Goal: Task Accomplishment & Management: Use online tool/utility

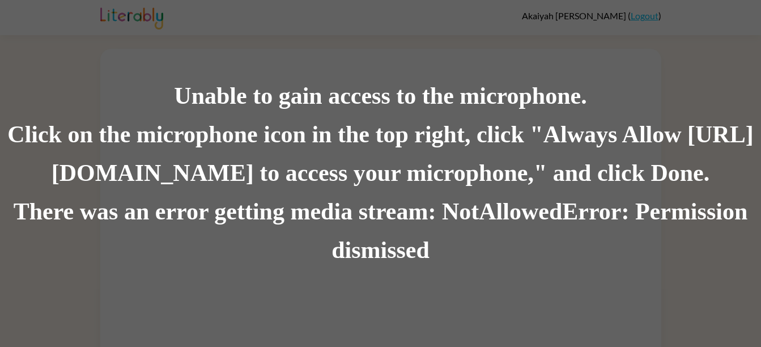
click at [254, 173] on div "Click on the microphone icon in the top right, click "Always Allow [URL][DOMAIN…" at bounding box center [380, 154] width 761 height 77
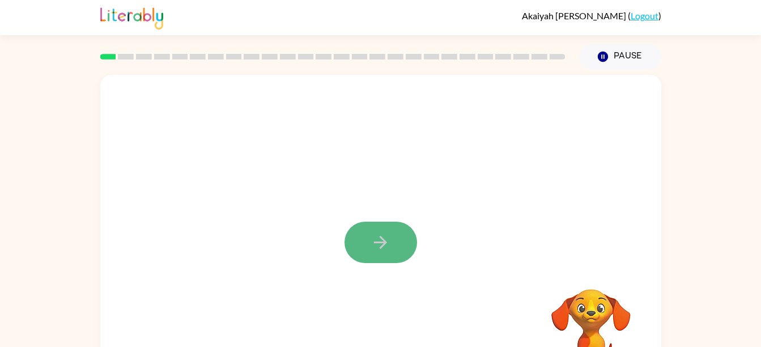
drag, startPoint x: 395, startPoint y: 232, endPoint x: 361, endPoint y: 243, distance: 35.3
click at [361, 243] on button "button" at bounding box center [381, 242] width 73 height 41
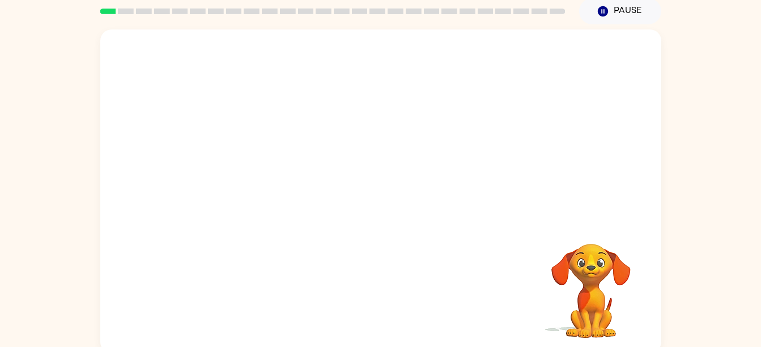
scroll to position [47, 0]
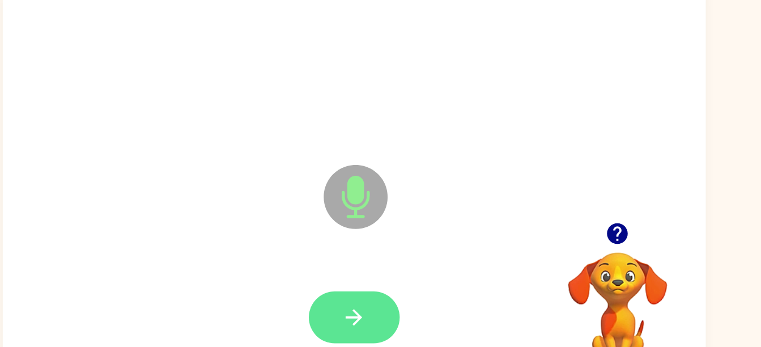
click at [400, 312] on button "button" at bounding box center [381, 293] width 73 height 41
click at [358, 304] on button "button" at bounding box center [381, 293] width 73 height 41
click at [397, 308] on button "button" at bounding box center [381, 293] width 73 height 41
click at [395, 295] on button "button" at bounding box center [381, 293] width 73 height 41
click at [386, 308] on button "button" at bounding box center [381, 293] width 73 height 41
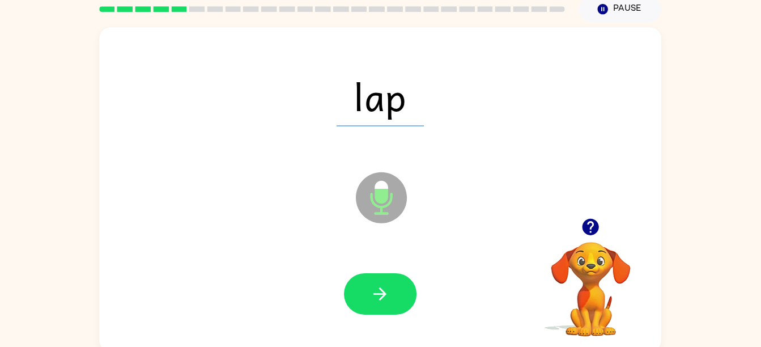
scroll to position [37, 0]
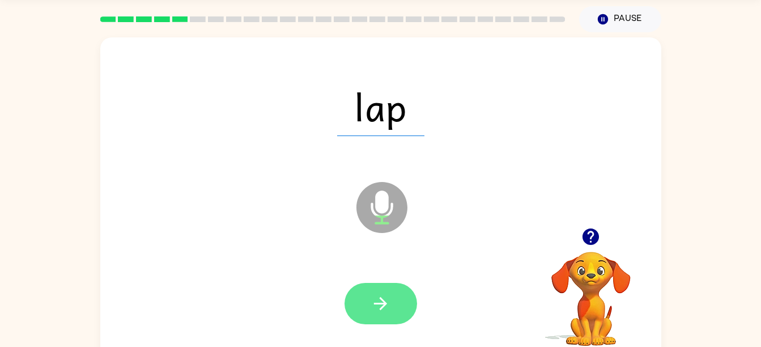
click at [369, 318] on button "button" at bounding box center [381, 303] width 73 height 41
click at [380, 321] on button "button" at bounding box center [381, 303] width 73 height 41
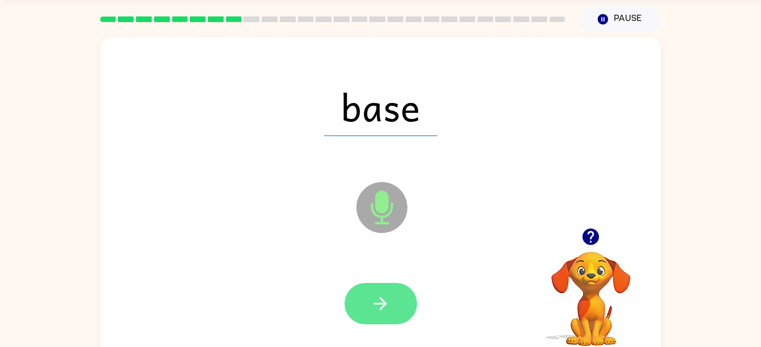
click at [381, 313] on icon "button" at bounding box center [381, 304] width 20 height 20
click at [383, 297] on icon "button" at bounding box center [381, 304] width 20 height 20
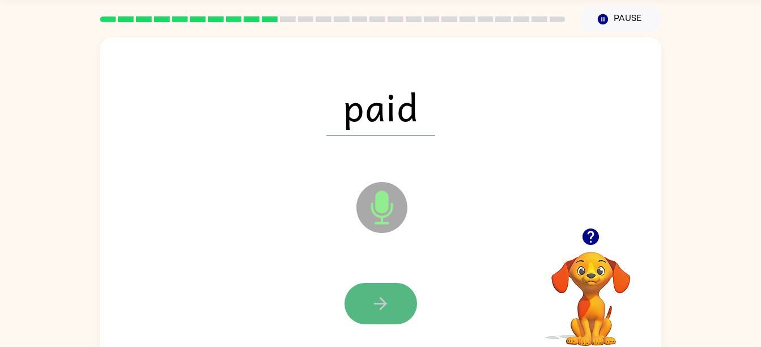
click at [399, 293] on button "button" at bounding box center [381, 303] width 73 height 41
click at [390, 296] on icon "button" at bounding box center [381, 304] width 20 height 20
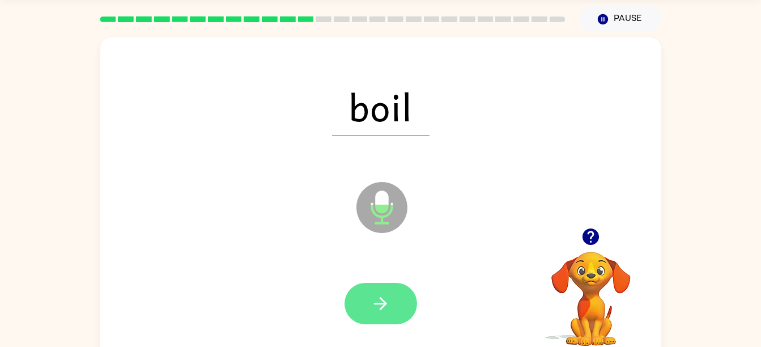
click at [376, 292] on button "button" at bounding box center [381, 303] width 73 height 41
click at [386, 294] on icon "button" at bounding box center [381, 304] width 20 height 20
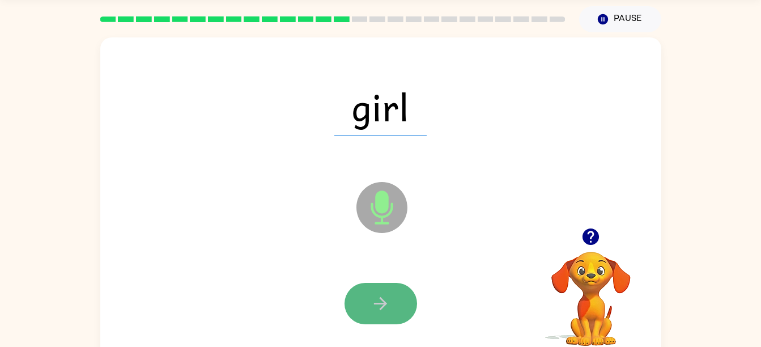
click at [391, 310] on button "button" at bounding box center [381, 303] width 73 height 41
click at [391, 297] on button "button" at bounding box center [381, 303] width 73 height 41
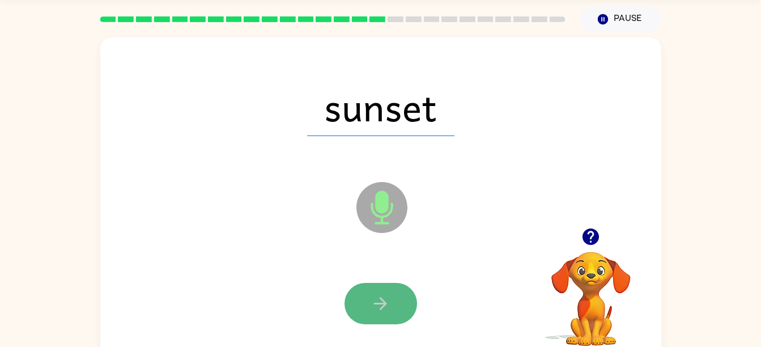
click at [401, 291] on button "button" at bounding box center [381, 303] width 73 height 41
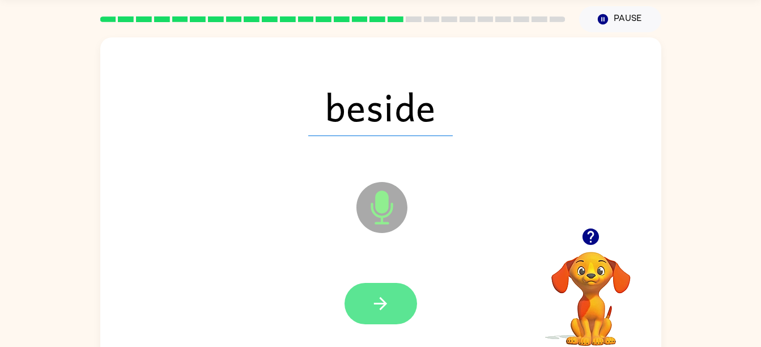
click at [395, 293] on button "button" at bounding box center [381, 303] width 73 height 41
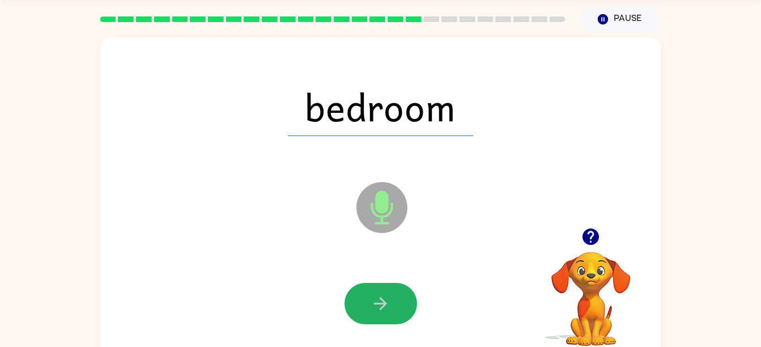
click at [390, 308] on icon "button" at bounding box center [381, 304] width 20 height 20
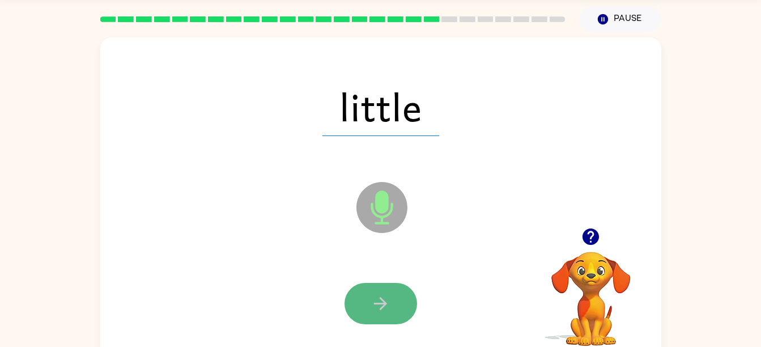
click at [387, 301] on icon "button" at bounding box center [381, 304] width 20 height 20
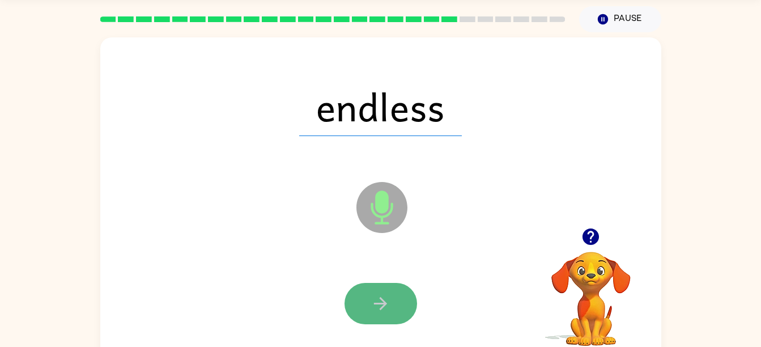
click at [386, 304] on icon "button" at bounding box center [380, 303] width 13 height 13
click at [388, 309] on icon "button" at bounding box center [381, 304] width 20 height 20
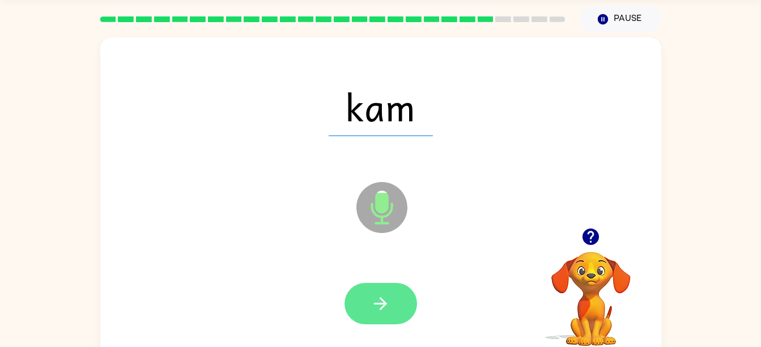
click at [383, 294] on icon "button" at bounding box center [381, 304] width 20 height 20
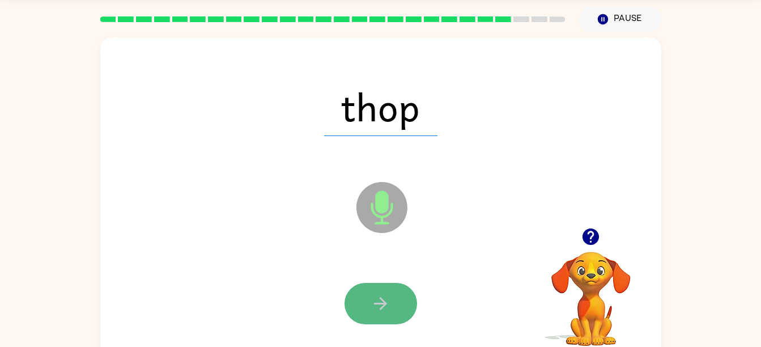
click at [383, 298] on icon "button" at bounding box center [381, 304] width 20 height 20
click at [384, 294] on icon "button" at bounding box center [381, 304] width 20 height 20
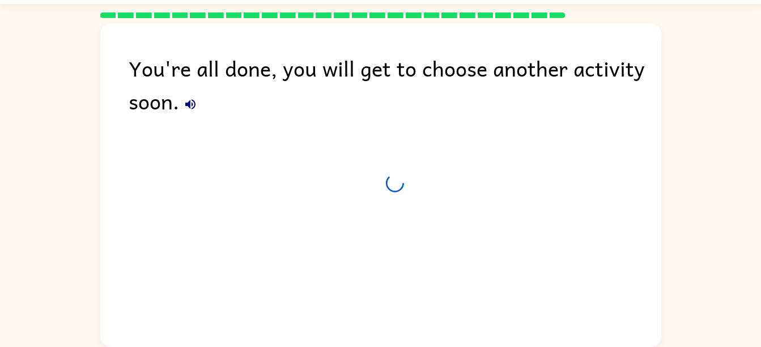
scroll to position [27, 0]
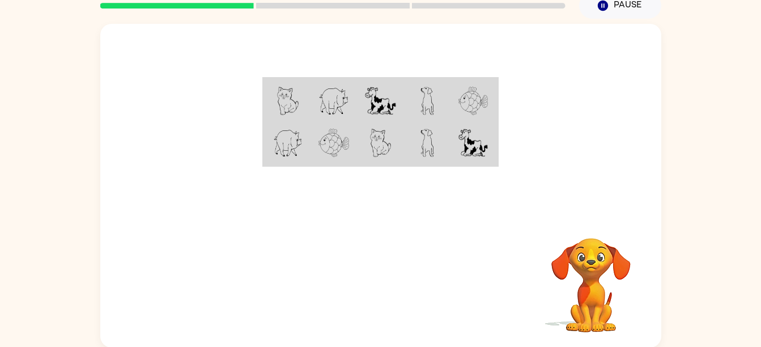
scroll to position [52, 0]
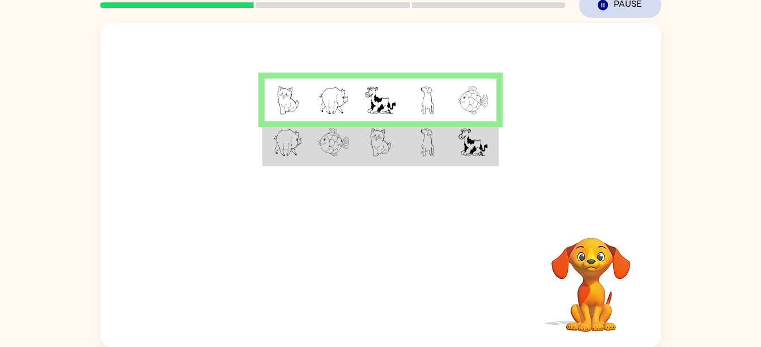
click at [613, 3] on button "Pause Pause" at bounding box center [620, 5] width 82 height 26
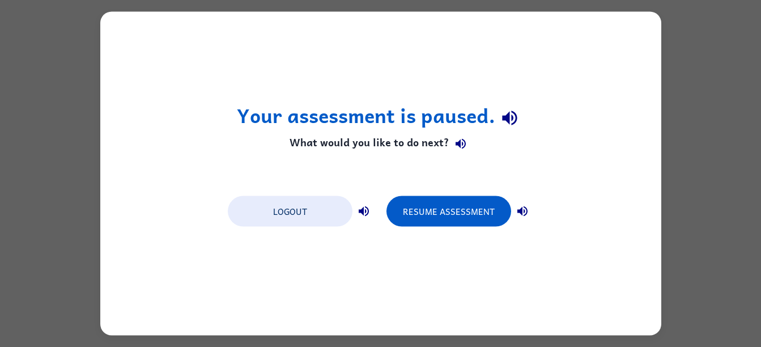
scroll to position [0, 0]
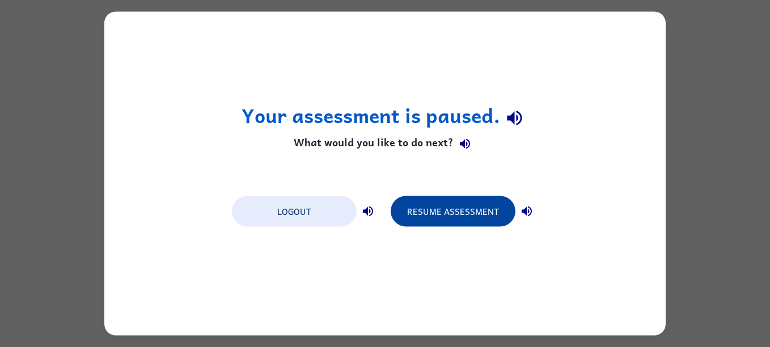
click at [503, 226] on button "Resume Assessment" at bounding box center [453, 211] width 125 height 31
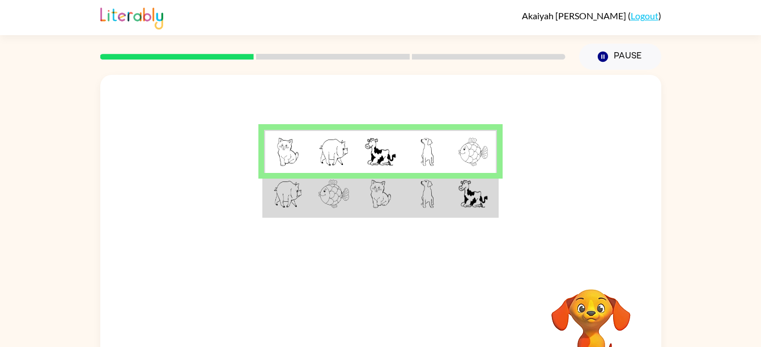
click at [369, 194] on td at bounding box center [380, 195] width 46 height 44
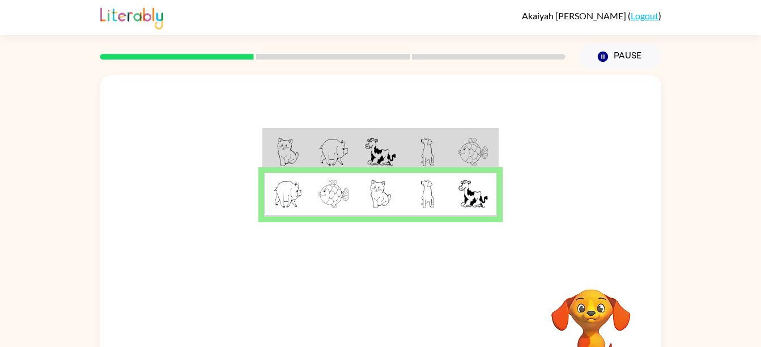
click at [336, 128] on div at bounding box center [380, 170] width 561 height 191
click at [342, 153] on img at bounding box center [334, 152] width 31 height 28
click at [299, 149] on td at bounding box center [287, 152] width 46 height 44
click at [400, 330] on button "button" at bounding box center [381, 334] width 73 height 41
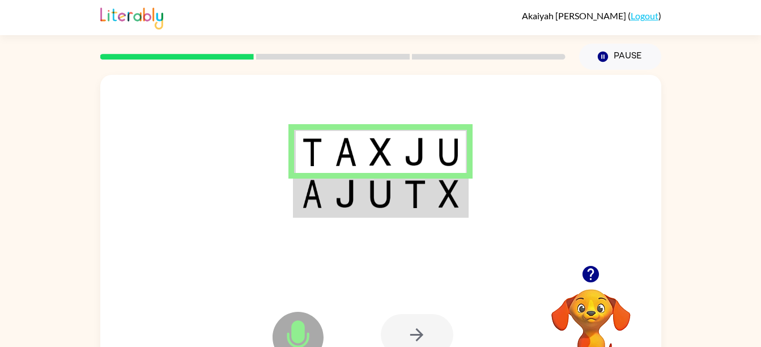
click at [398, 200] on td at bounding box center [415, 195] width 35 height 44
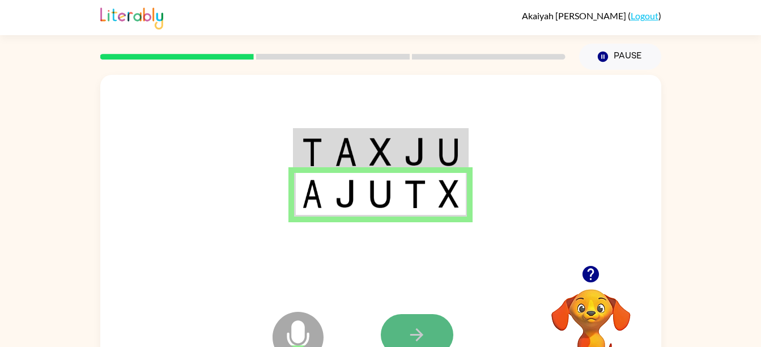
click at [433, 329] on button "button" at bounding box center [417, 334] width 73 height 41
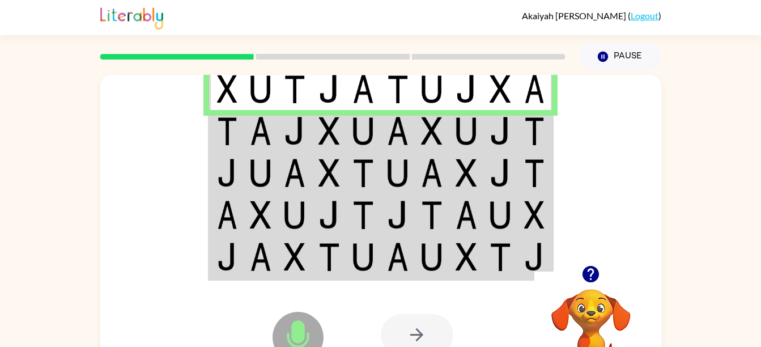
click at [319, 138] on img at bounding box center [330, 131] width 22 height 28
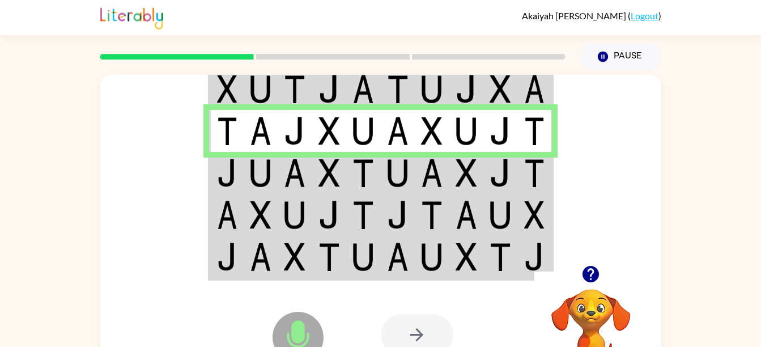
click at [468, 177] on img at bounding box center [467, 173] width 22 height 28
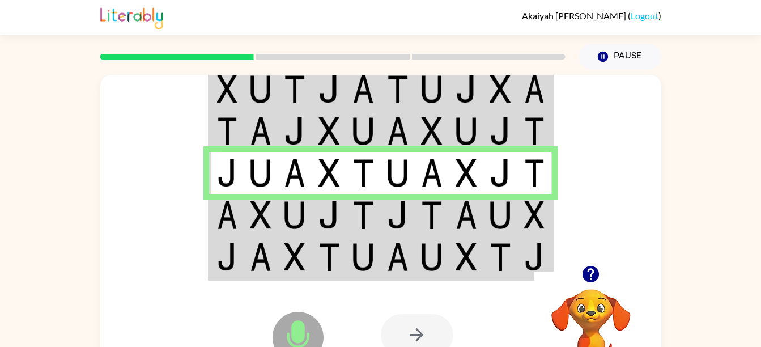
click at [467, 223] on img at bounding box center [467, 215] width 22 height 28
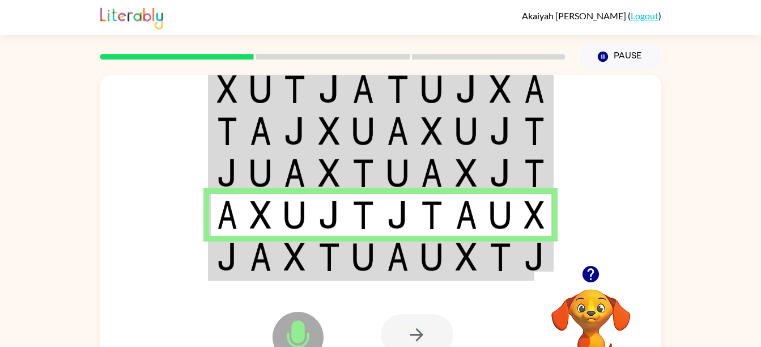
click at [256, 282] on div "Microphone The Microphone is here when it is your turn to talk" at bounding box center [270, 308] width 113 height 75
click at [299, 257] on img at bounding box center [295, 257] width 22 height 28
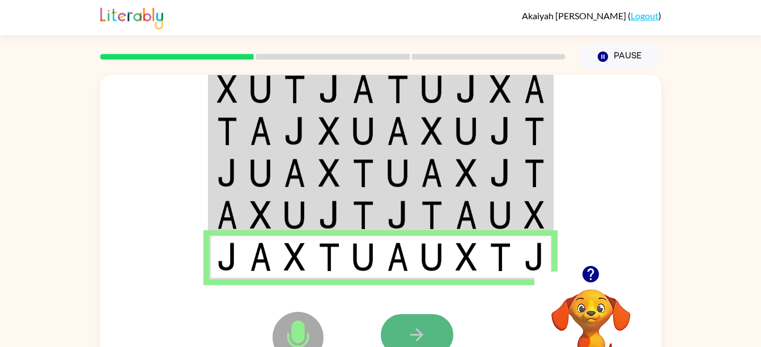
click at [416, 333] on icon "button" at bounding box center [417, 335] width 20 height 20
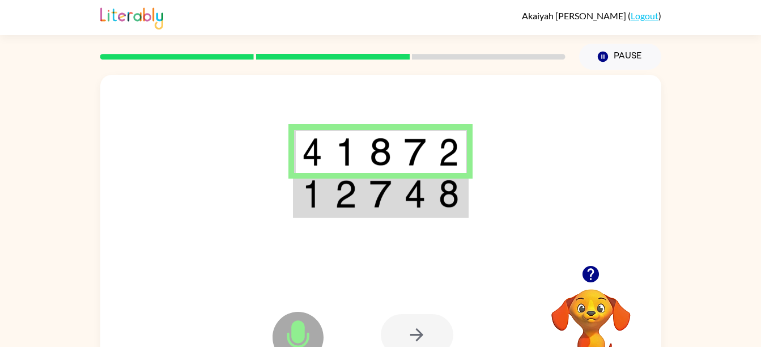
click at [316, 195] on img at bounding box center [312, 194] width 20 height 28
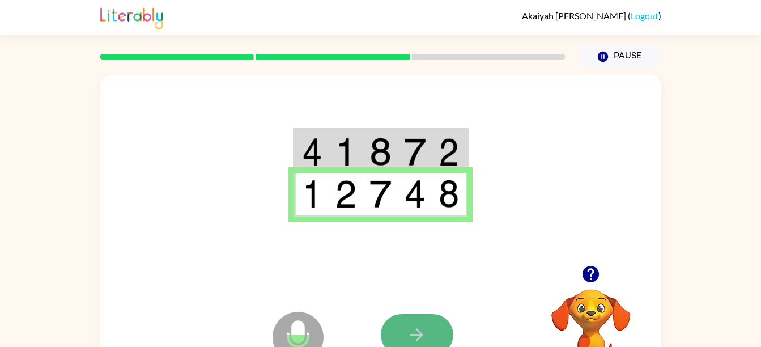
click at [422, 337] on icon "button" at bounding box center [417, 335] width 20 height 20
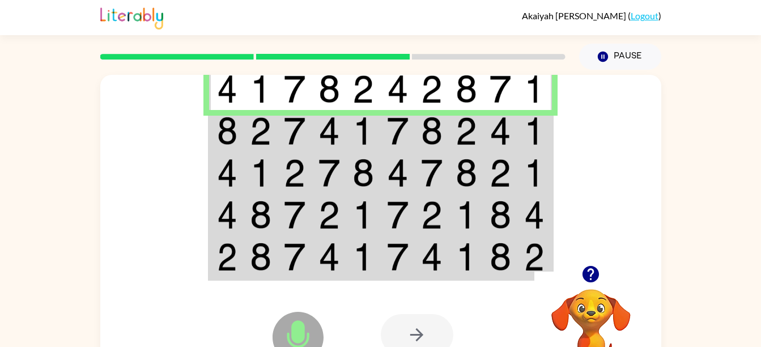
click at [236, 136] on img at bounding box center [227, 131] width 20 height 28
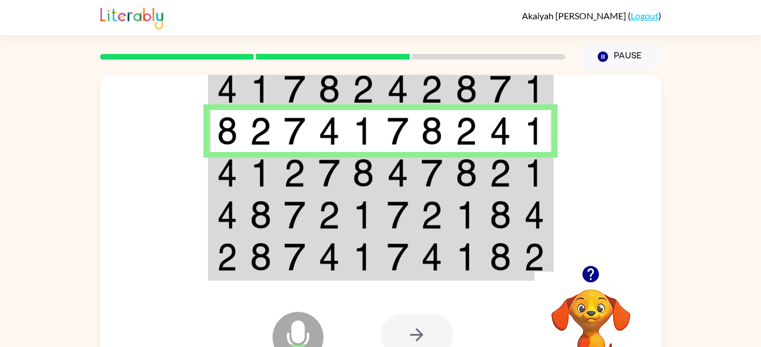
click at [215, 170] on td at bounding box center [226, 173] width 35 height 42
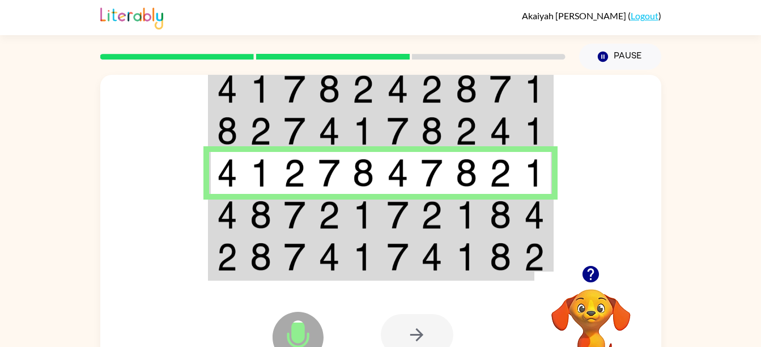
click at [238, 215] on td at bounding box center [226, 215] width 35 height 42
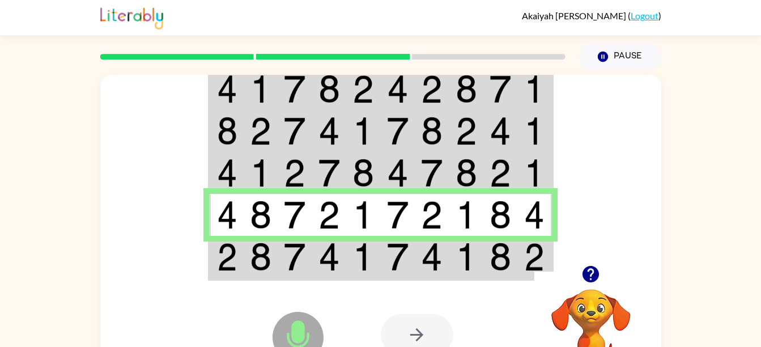
click at [500, 253] on img at bounding box center [501, 257] width 22 height 28
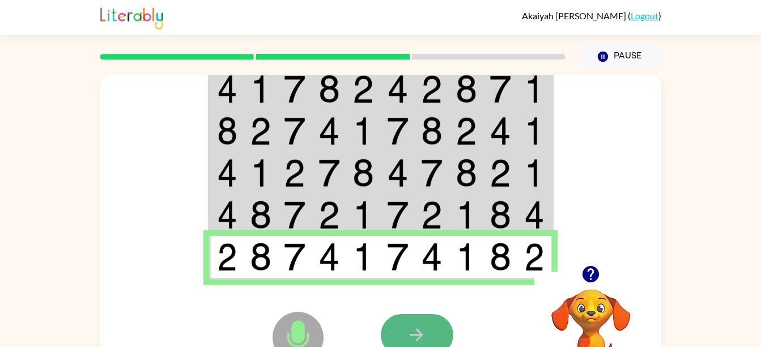
click at [413, 338] on icon "button" at bounding box center [417, 335] width 20 height 20
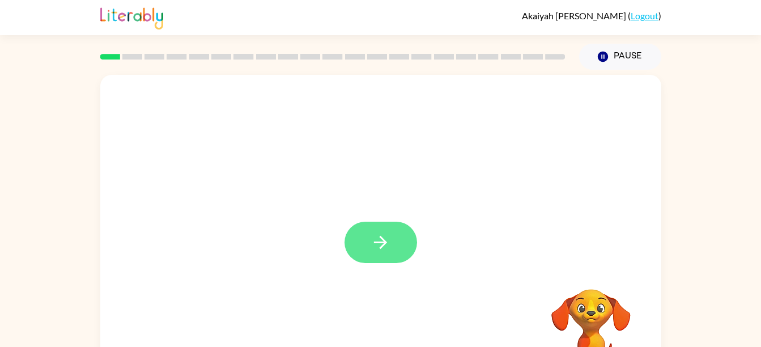
click at [406, 240] on button "button" at bounding box center [381, 242] width 73 height 41
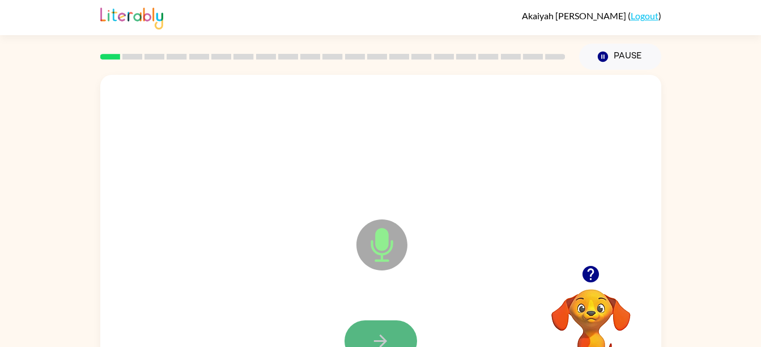
click at [391, 324] on button "button" at bounding box center [381, 340] width 73 height 41
click at [385, 333] on icon "button" at bounding box center [381, 341] width 20 height 20
click at [367, 336] on button "button" at bounding box center [381, 340] width 73 height 41
click at [395, 333] on button "button" at bounding box center [381, 340] width 73 height 41
click at [398, 341] on button "button" at bounding box center [381, 340] width 73 height 41
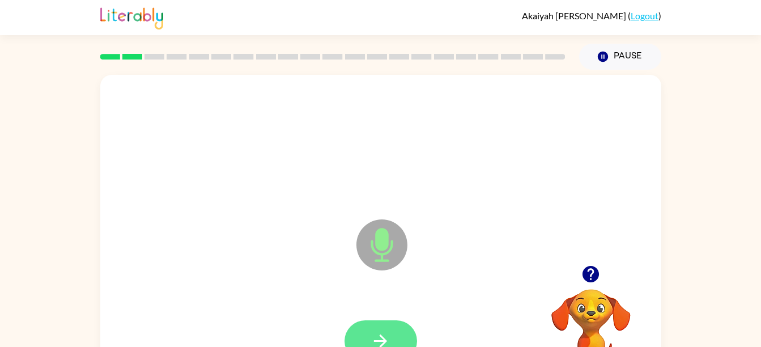
click at [384, 334] on icon "button" at bounding box center [381, 341] width 20 height 20
click at [392, 326] on button "button" at bounding box center [381, 340] width 73 height 41
click at [390, 330] on button "button" at bounding box center [381, 340] width 73 height 41
click at [379, 315] on div at bounding box center [381, 341] width 539 height 93
click at [380, 336] on icon "button" at bounding box center [380, 341] width 13 height 13
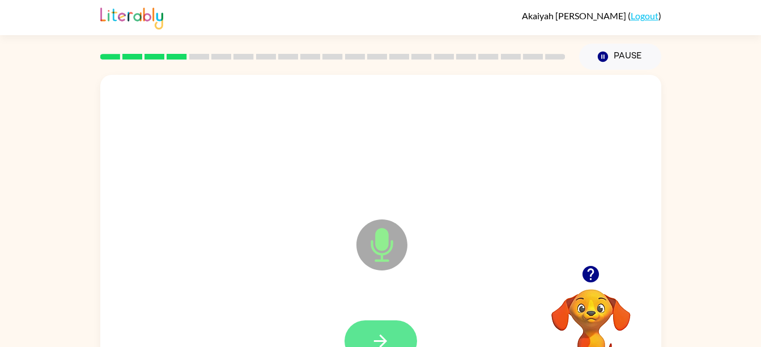
click at [397, 325] on button "button" at bounding box center [381, 340] width 73 height 41
click at [393, 335] on button "button" at bounding box center [381, 340] width 73 height 41
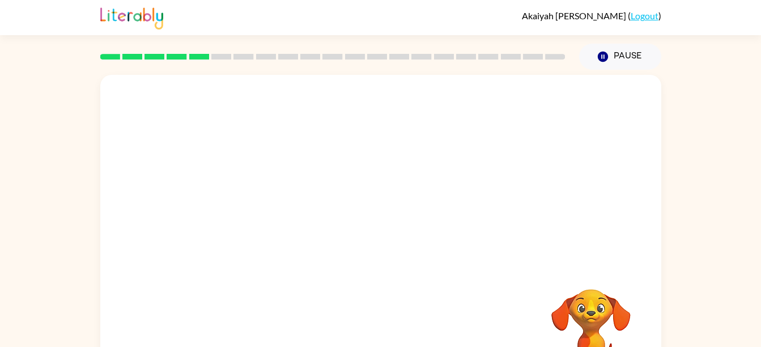
scroll to position [52, 0]
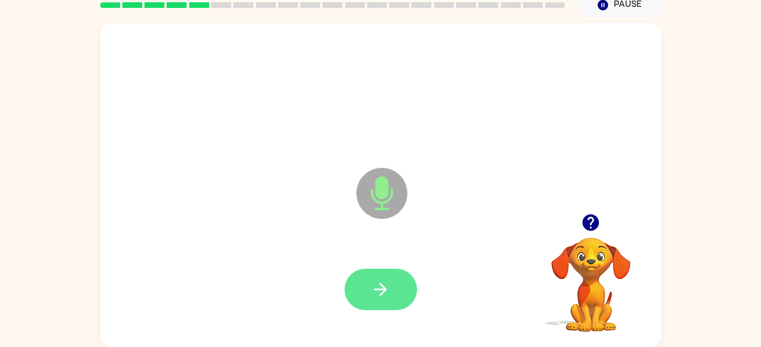
click at [393, 288] on button "button" at bounding box center [381, 289] width 73 height 41
click at [387, 303] on button "button" at bounding box center [381, 289] width 73 height 41
click at [405, 287] on button "button" at bounding box center [381, 289] width 73 height 41
click at [386, 273] on button "button" at bounding box center [381, 289] width 73 height 41
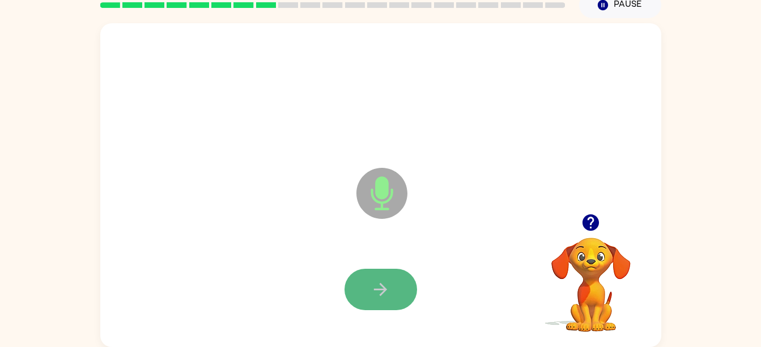
click at [400, 295] on button "button" at bounding box center [381, 289] width 73 height 41
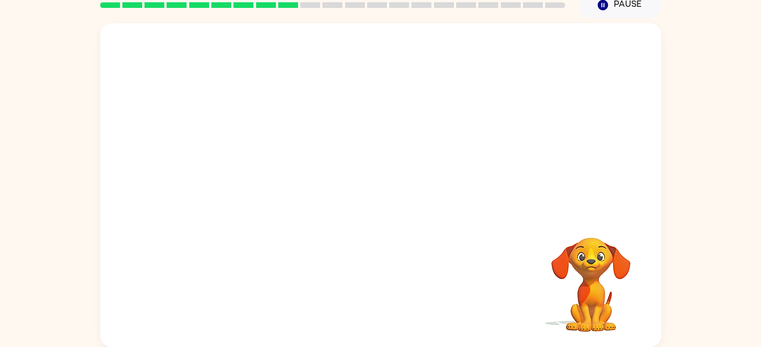
click at [396, 294] on div "Your browser must support playing .mp4 files to use Literably. Please try using…" at bounding box center [380, 185] width 561 height 324
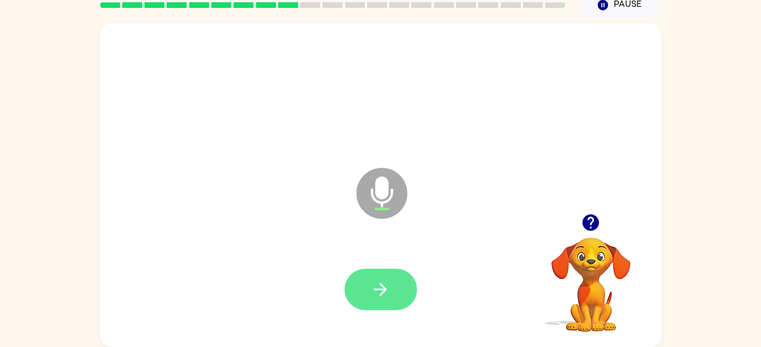
click at [393, 276] on button "button" at bounding box center [381, 289] width 73 height 41
click at [402, 298] on button "button" at bounding box center [381, 289] width 73 height 41
click at [390, 280] on icon "button" at bounding box center [381, 290] width 20 height 20
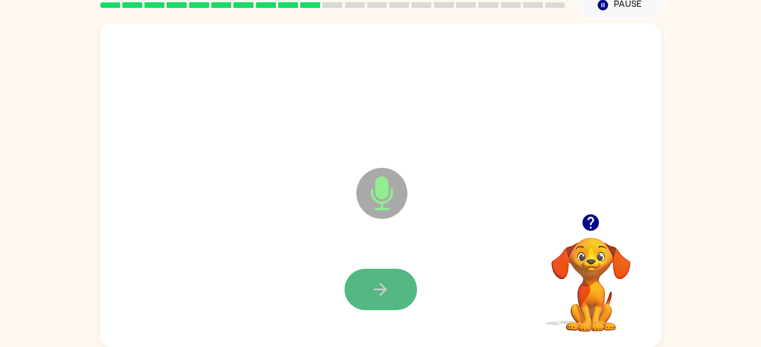
click at [395, 284] on button "button" at bounding box center [381, 289] width 73 height 41
click at [383, 274] on button "button" at bounding box center [381, 289] width 73 height 41
click at [371, 290] on icon "button" at bounding box center [381, 290] width 20 height 20
click at [380, 285] on icon "button" at bounding box center [381, 290] width 20 height 20
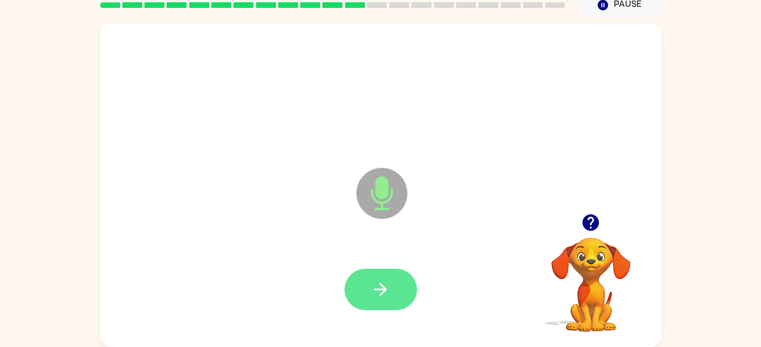
click at [367, 290] on button "button" at bounding box center [381, 289] width 73 height 41
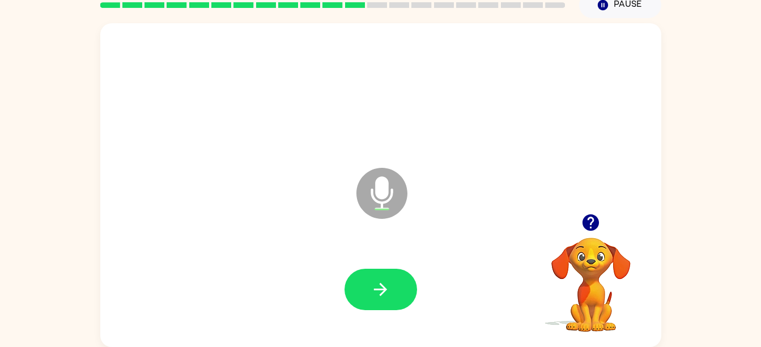
click at [367, 290] on button "button" at bounding box center [381, 289] width 73 height 41
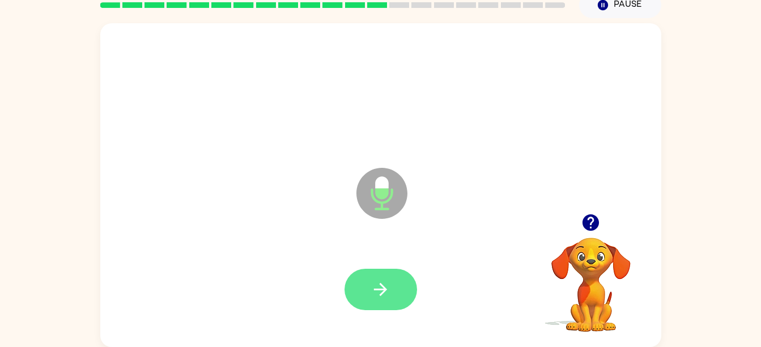
click at [379, 284] on icon "button" at bounding box center [381, 290] width 20 height 20
click at [379, 281] on icon "button" at bounding box center [381, 290] width 20 height 20
drag, startPoint x: 379, startPoint y: 281, endPoint x: 325, endPoint y: 258, distance: 57.9
click at [325, 258] on div at bounding box center [381, 289] width 539 height 93
click at [384, 277] on button "button" at bounding box center [381, 289] width 73 height 41
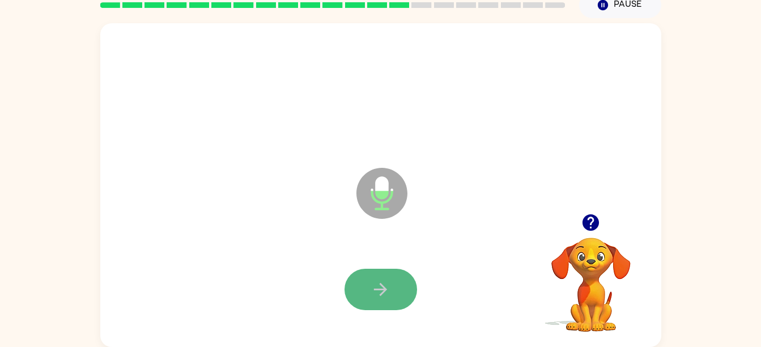
click at [380, 274] on button "button" at bounding box center [381, 289] width 73 height 41
click at [385, 299] on button "button" at bounding box center [381, 289] width 73 height 41
click at [380, 282] on icon "button" at bounding box center [381, 290] width 20 height 20
click at [380, 281] on icon "button" at bounding box center [381, 290] width 20 height 20
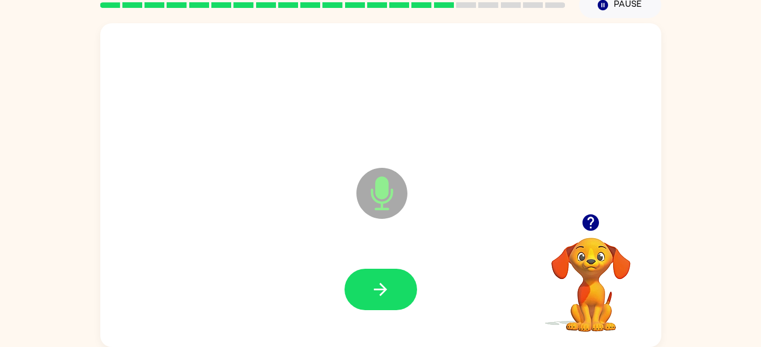
click at [415, 302] on div at bounding box center [381, 289] width 73 height 41
click at [374, 270] on button "button" at bounding box center [381, 289] width 73 height 41
click at [374, 280] on icon "button" at bounding box center [381, 290] width 20 height 20
click at [377, 290] on icon "button" at bounding box center [380, 289] width 13 height 13
click at [370, 275] on button "button" at bounding box center [381, 289] width 73 height 41
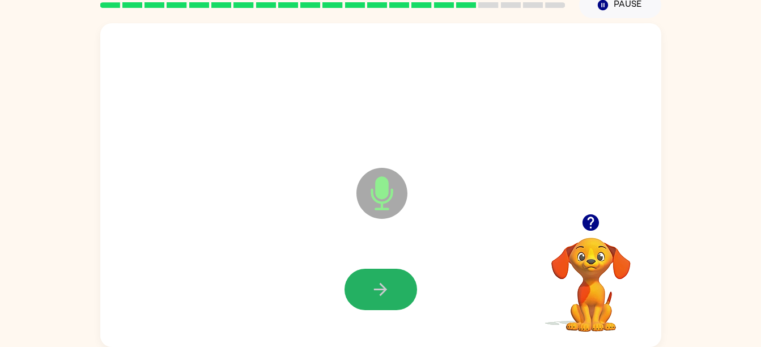
click at [370, 275] on button "button" at bounding box center [381, 289] width 73 height 41
click at [378, 277] on button "button" at bounding box center [381, 289] width 73 height 41
drag, startPoint x: 378, startPoint y: 277, endPoint x: 376, endPoint y: 284, distance: 7.6
click at [376, 284] on icon "button" at bounding box center [381, 290] width 20 height 20
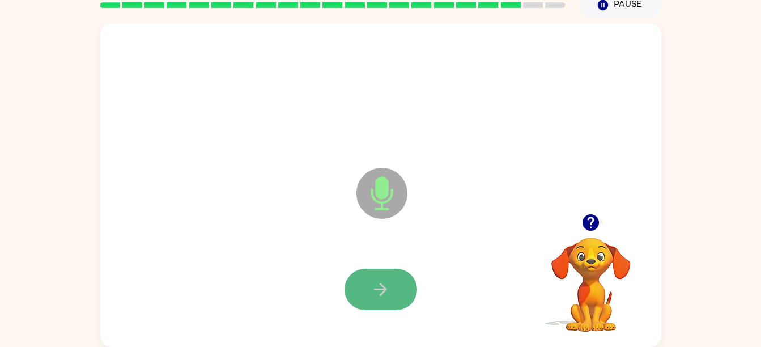
click at [400, 289] on button "button" at bounding box center [381, 289] width 73 height 41
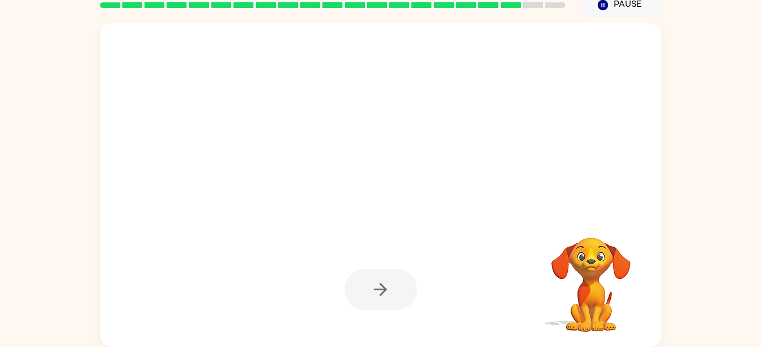
drag, startPoint x: 400, startPoint y: 289, endPoint x: 305, endPoint y: 234, distance: 110.0
click at [305, 234] on div at bounding box center [380, 185] width 561 height 324
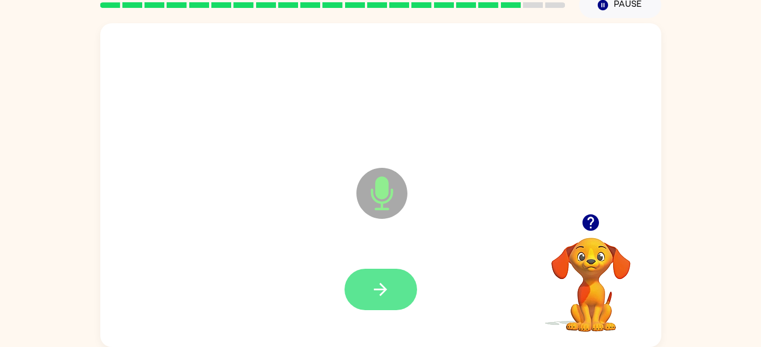
click at [381, 285] on icon "button" at bounding box center [380, 289] width 13 height 13
click at [399, 278] on button "button" at bounding box center [381, 289] width 73 height 41
click at [388, 291] on icon "button" at bounding box center [381, 290] width 20 height 20
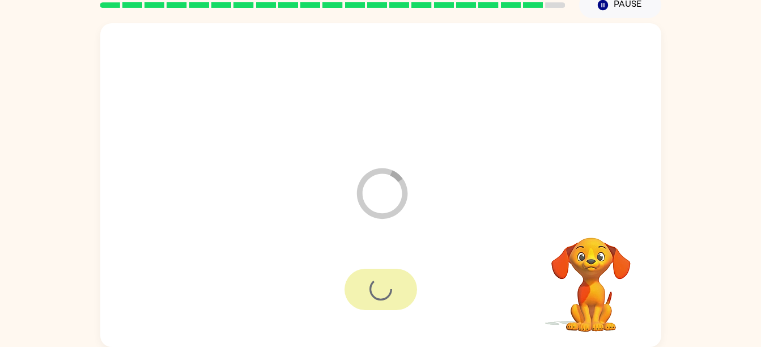
scroll to position [31, 0]
